Goal: Entertainment & Leisure: Consume media (video, audio)

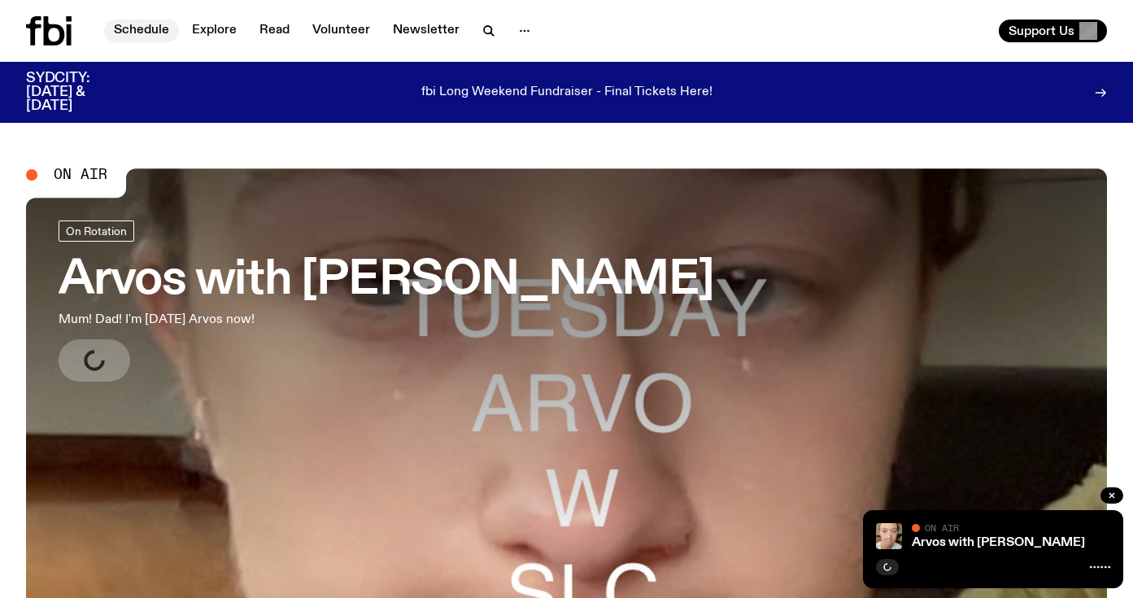
click at [159, 31] on link "Schedule" at bounding box center [141, 31] width 75 height 23
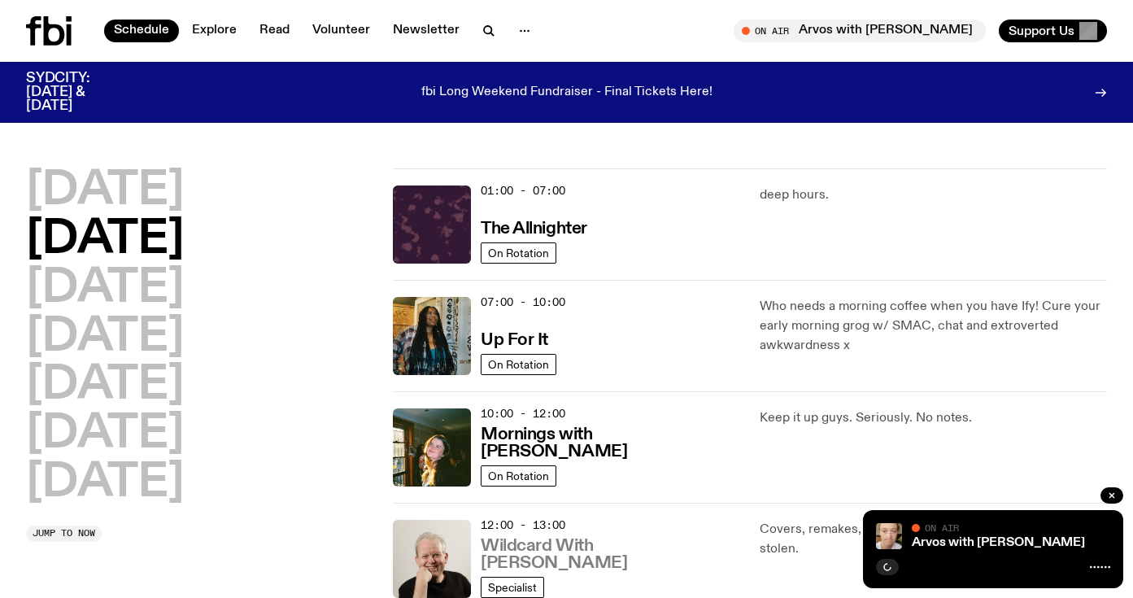
click at [544, 563] on h3 "Wildcard With [PERSON_NAME]" at bounding box center [610, 554] width 259 height 34
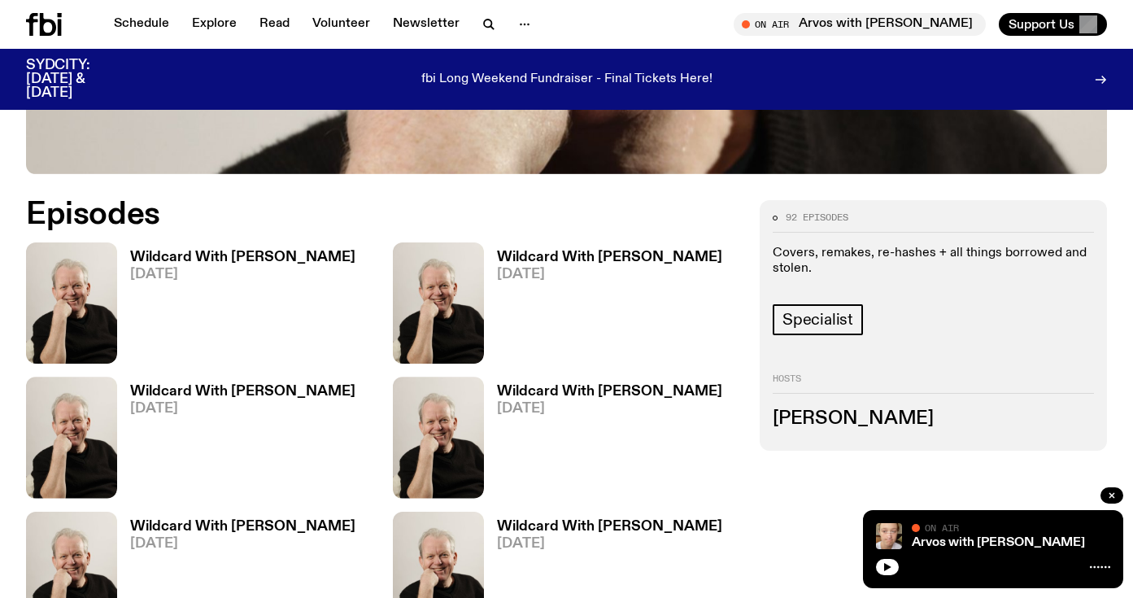
scroll to position [784, 0]
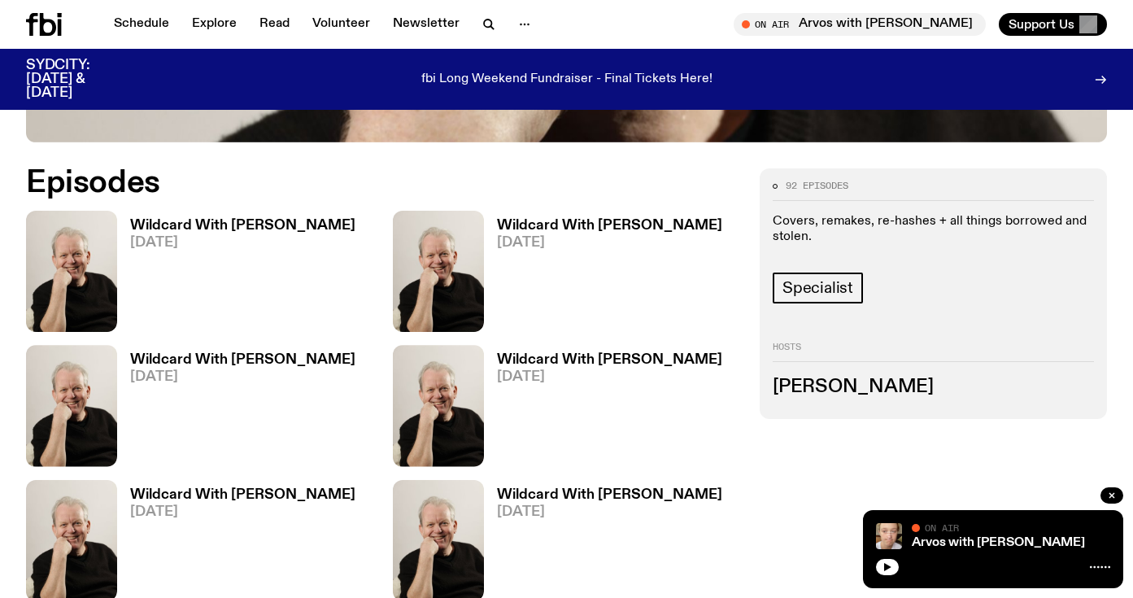
click at [235, 219] on h3 "Wildcard With [PERSON_NAME]" at bounding box center [242, 226] width 225 height 14
